Goal: Navigation & Orientation: Find specific page/section

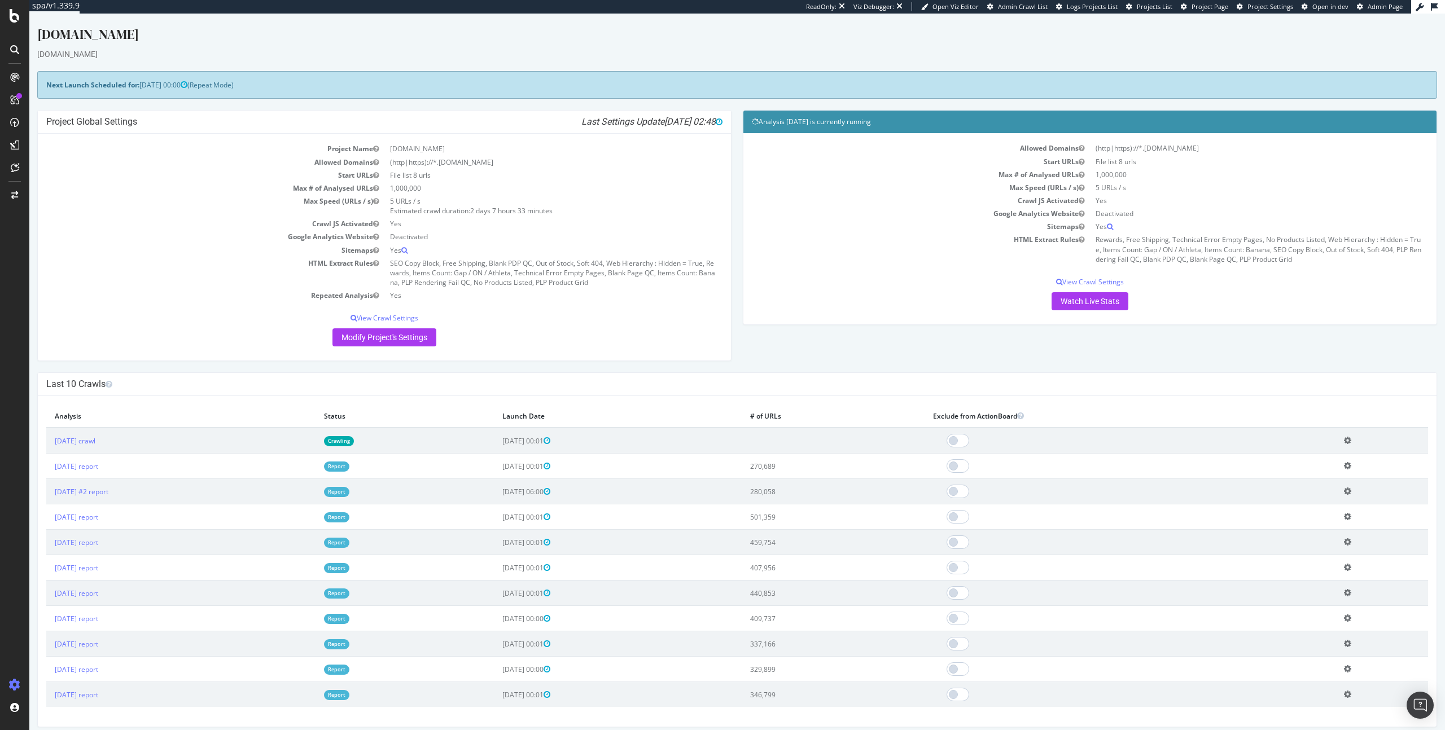
click at [830, 370] on div "Project Global Settings Last Settings Update 2025-10-15 02:48 Project Name Gap.…" at bounding box center [737, 241] width 1411 height 262
